Goal: Register for event/course

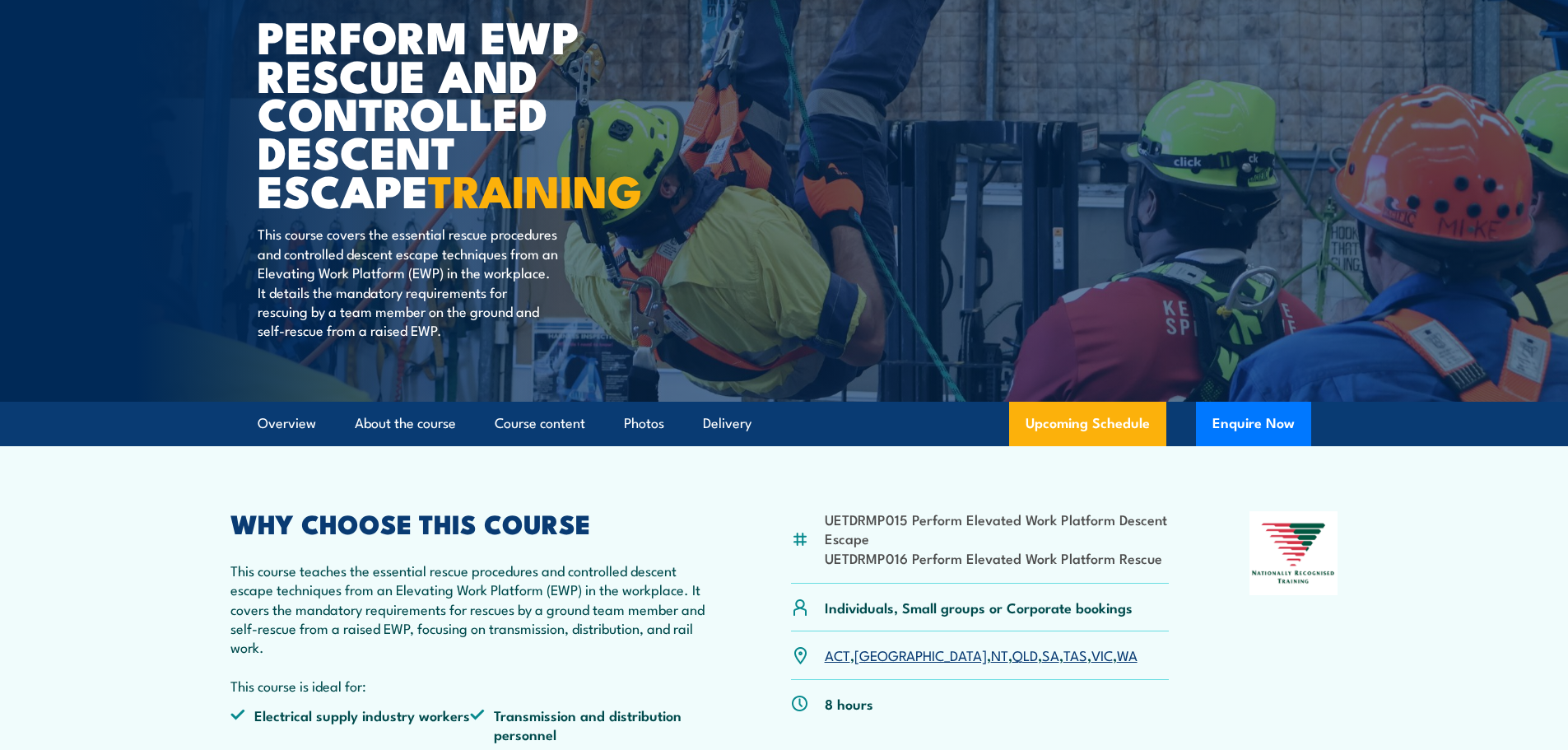
scroll to position [247, 0]
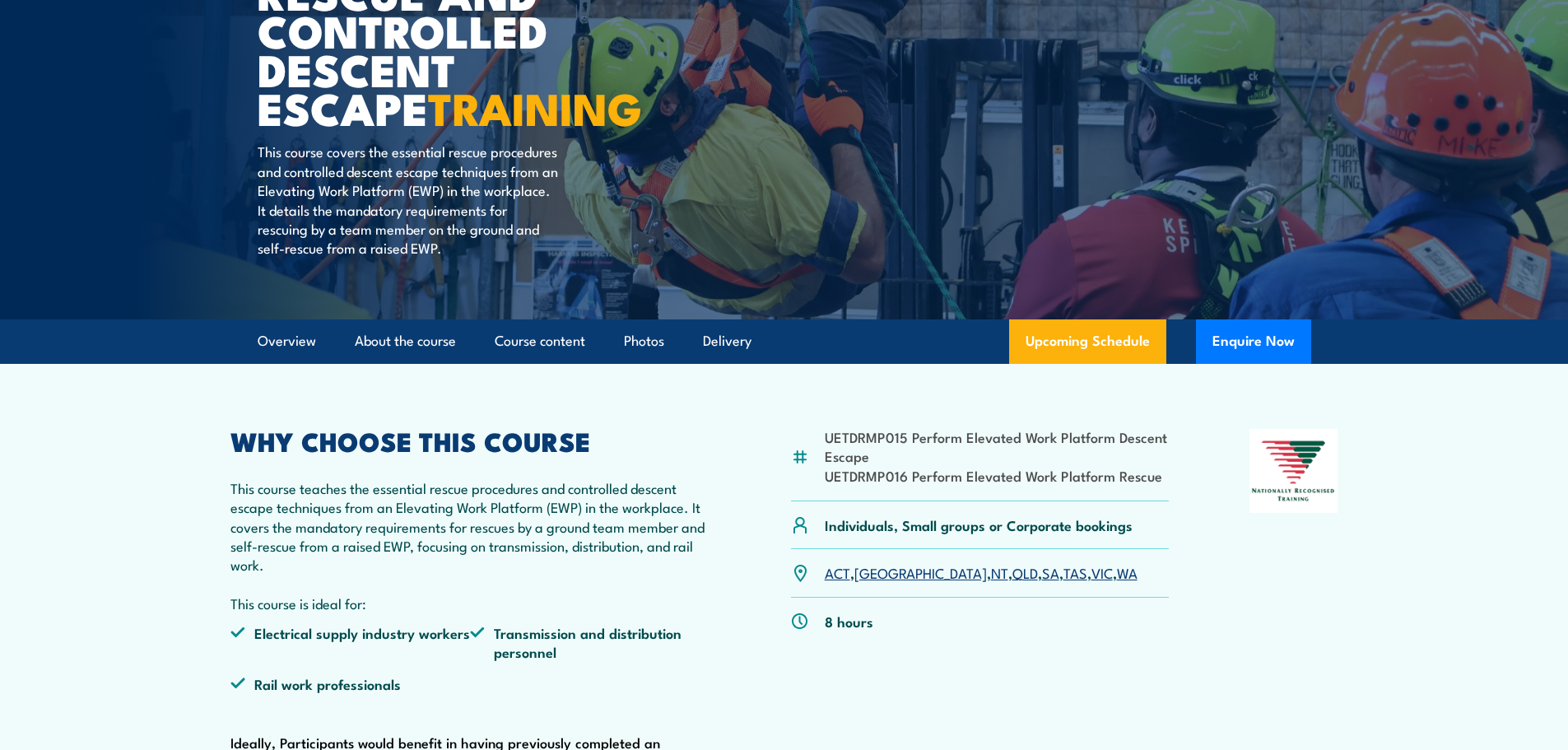
click at [1091, 571] on link "VIC" at bounding box center [1102, 573] width 21 height 19
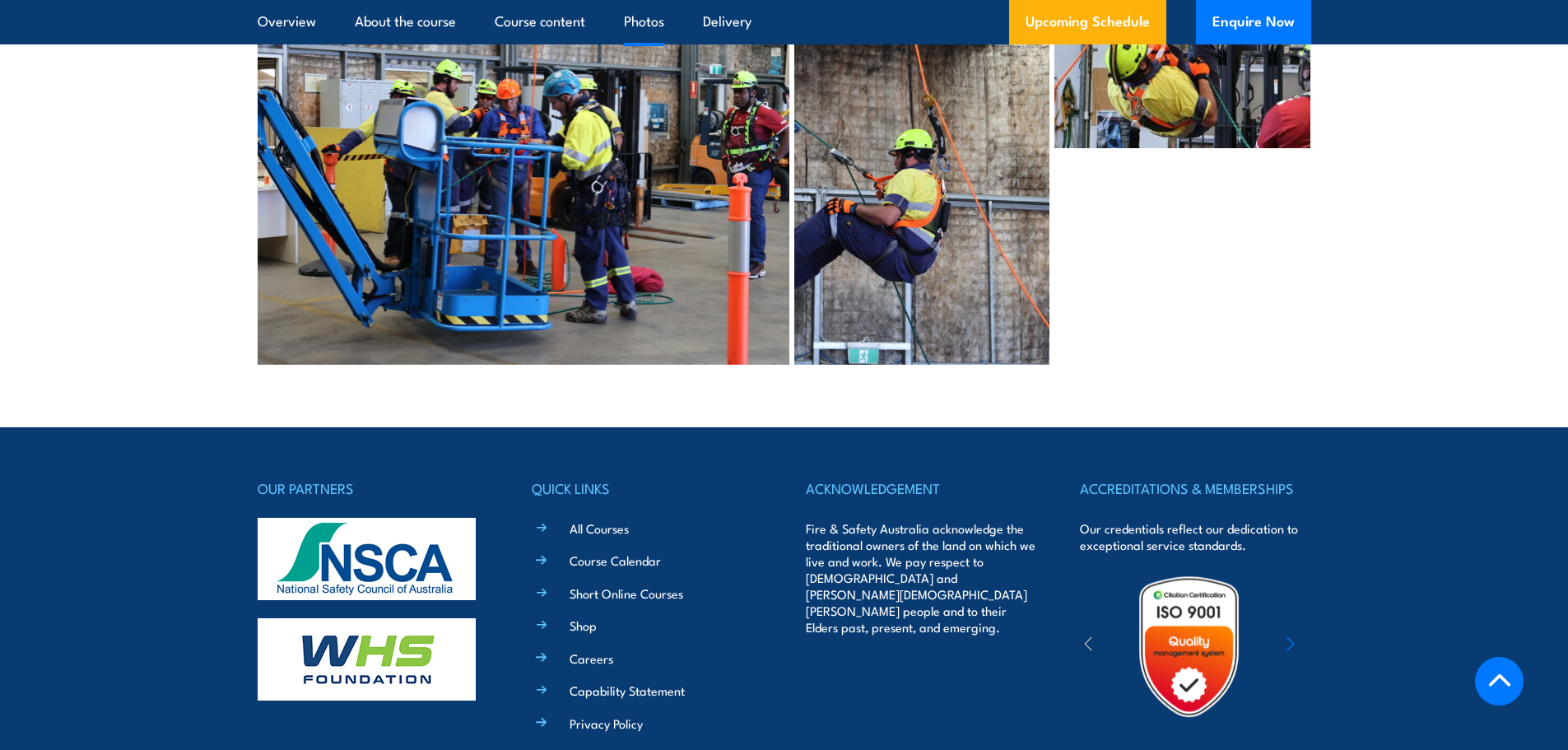
scroll to position [4076, 0]
